Goal: Find specific page/section: Find specific page/section

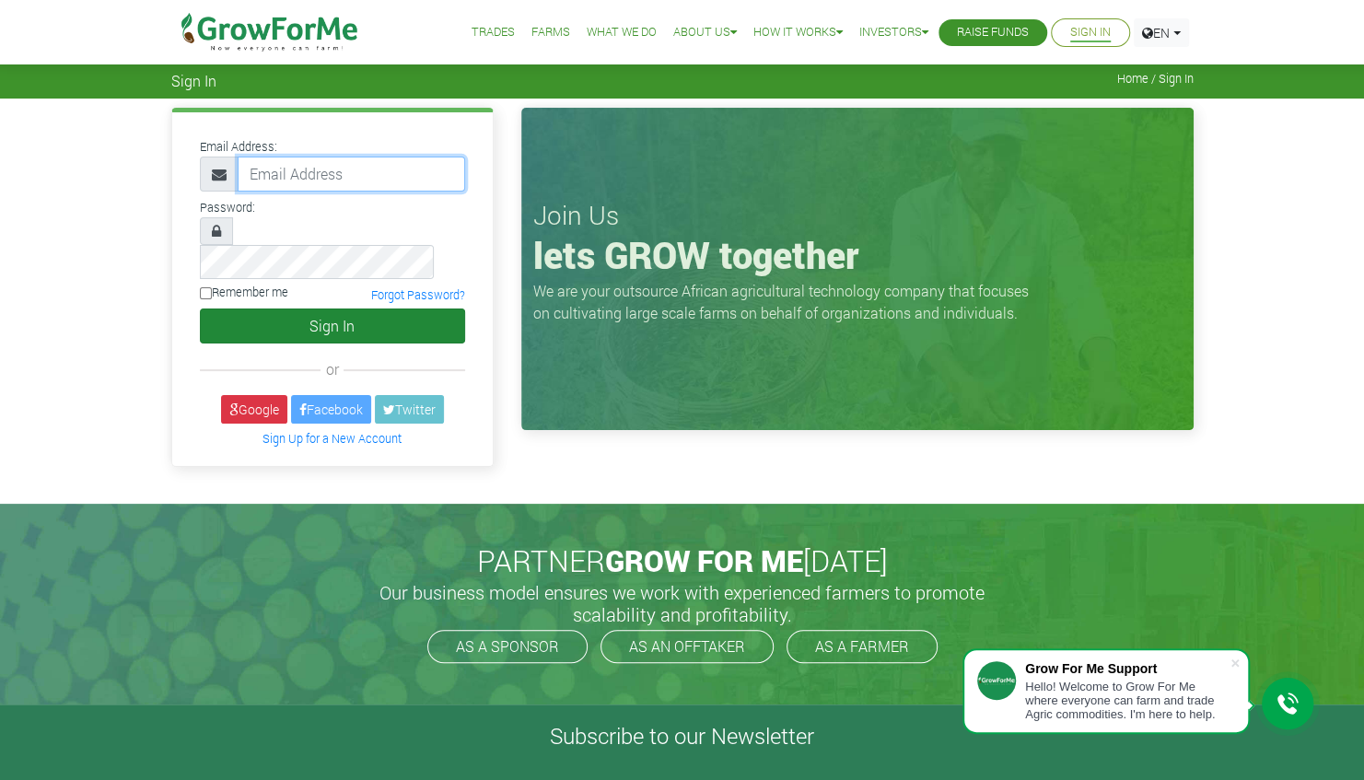
type input "[PERSON_NAME][EMAIL_ADDRESS][DOMAIN_NAME]"
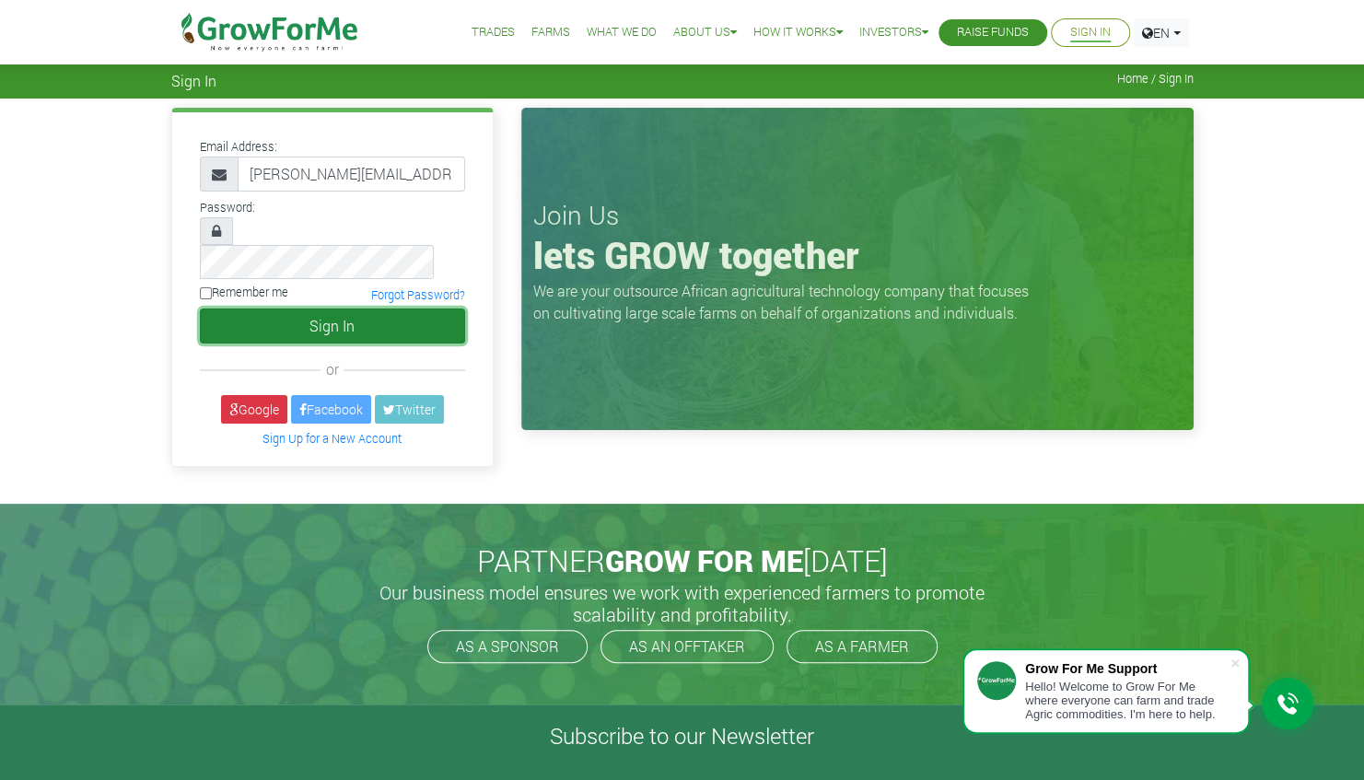
click at [332, 309] on button "Sign In" at bounding box center [332, 326] width 265 height 35
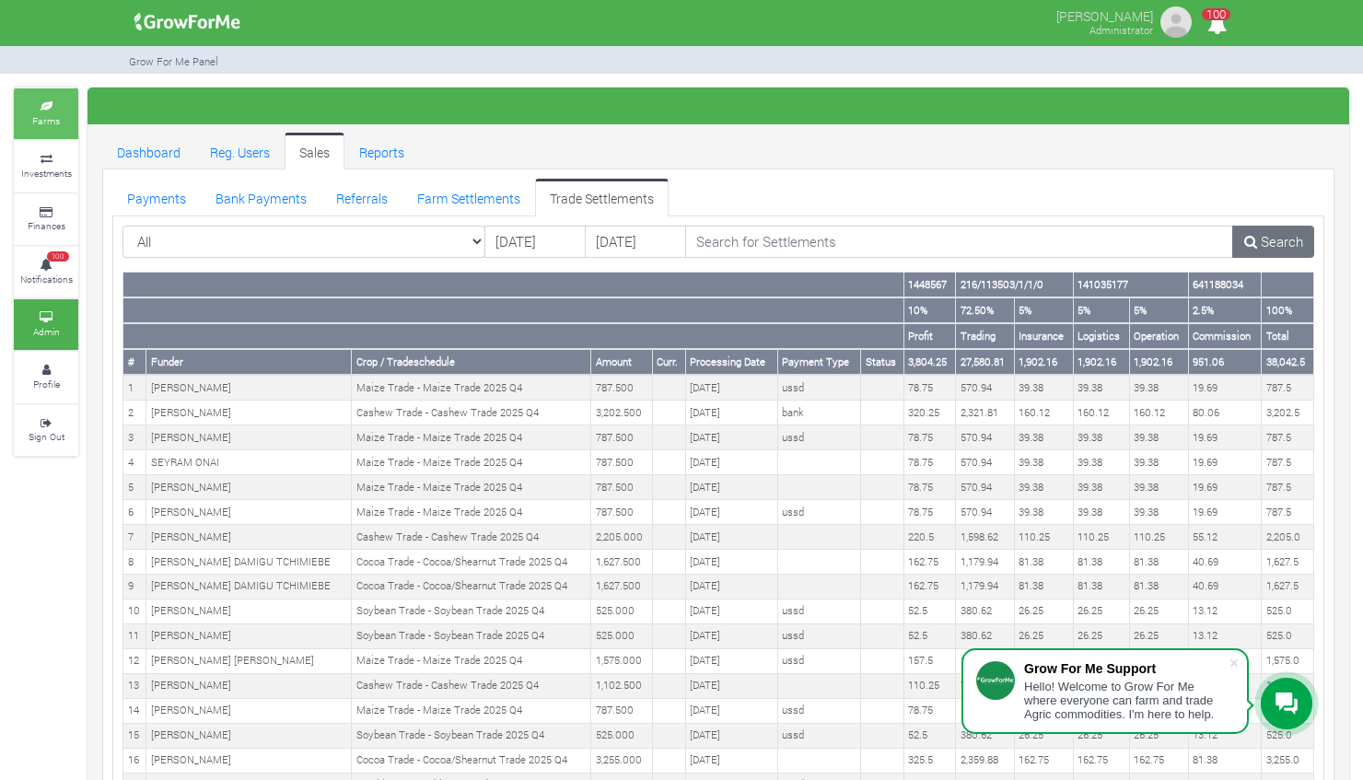
click at [50, 126] on small "Farms" at bounding box center [46, 120] width 28 height 13
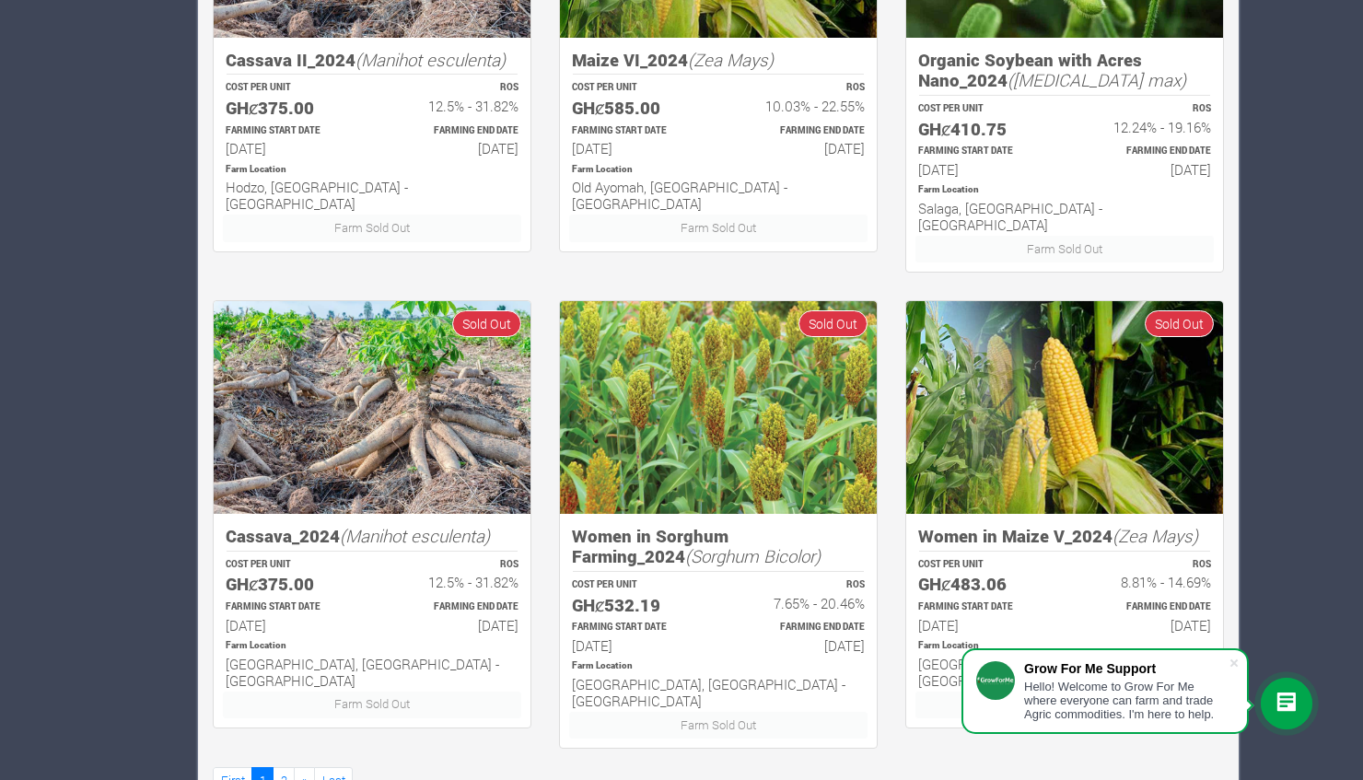
scroll to position [2203, 0]
